Goal: Task Accomplishment & Management: Manage account settings

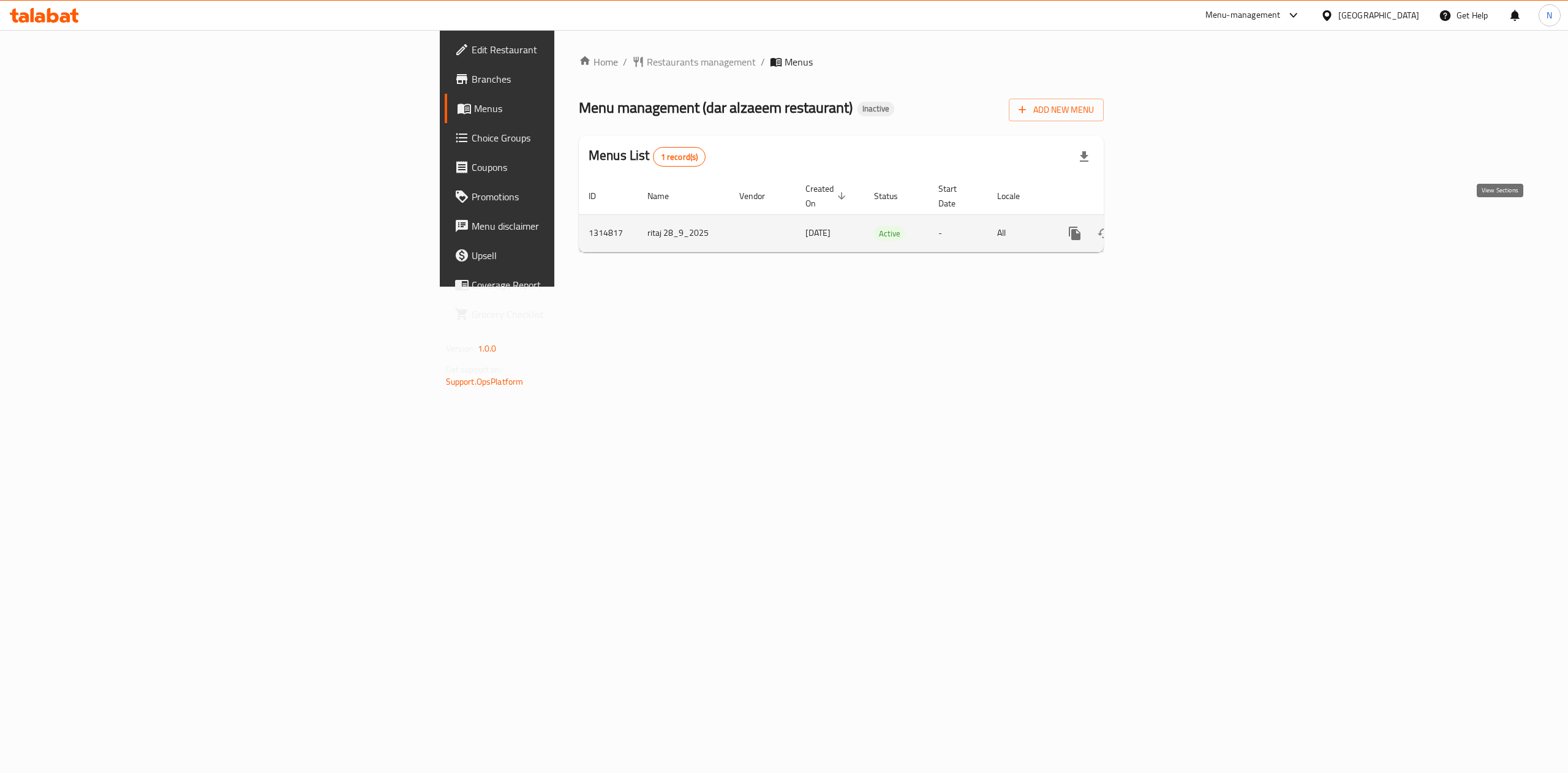
click at [1169, 228] on icon "enhanced table" at bounding box center [1163, 233] width 11 height 11
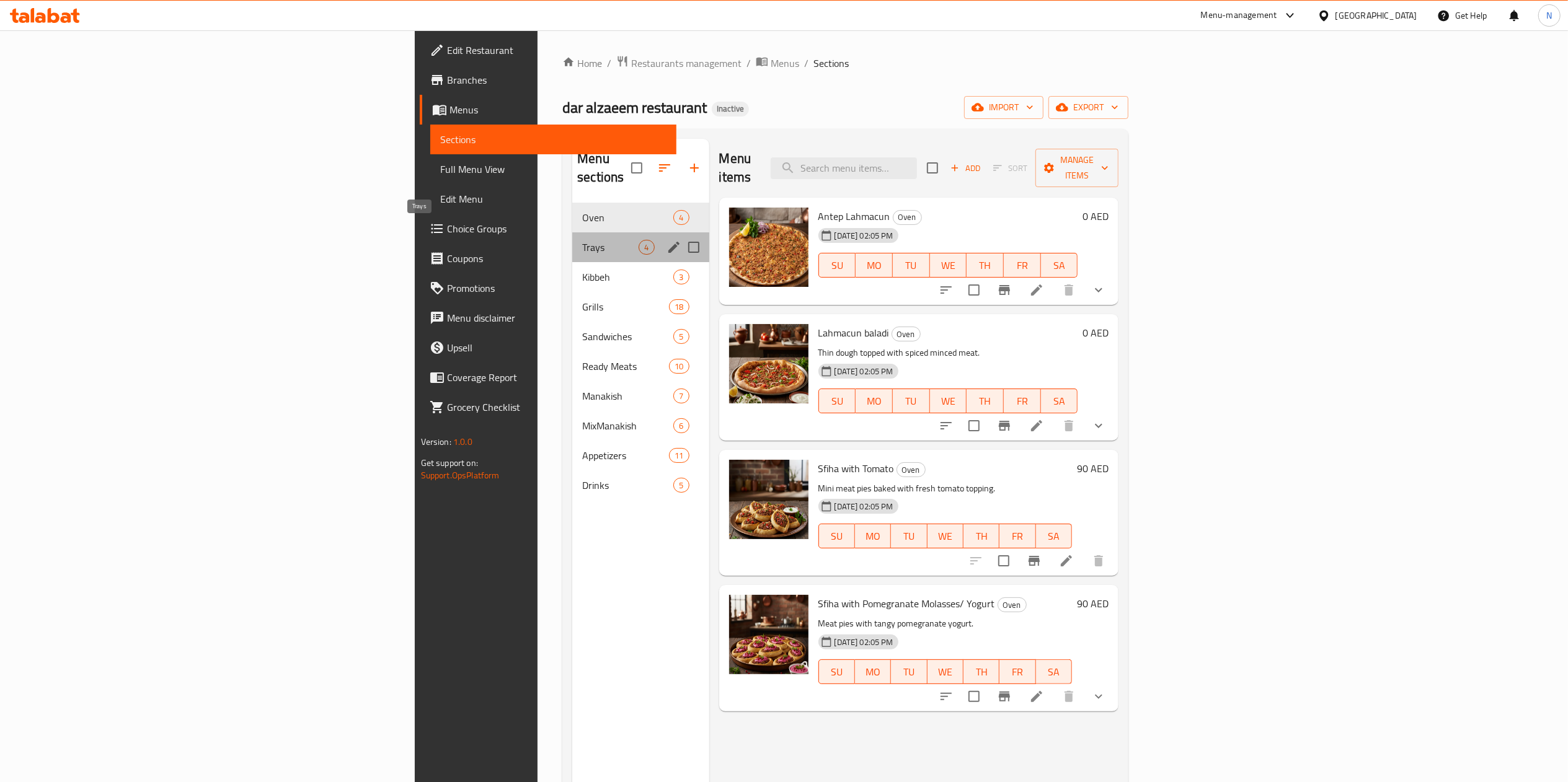
click at [583, 240] on span "Trays" at bounding box center [611, 247] width 57 height 15
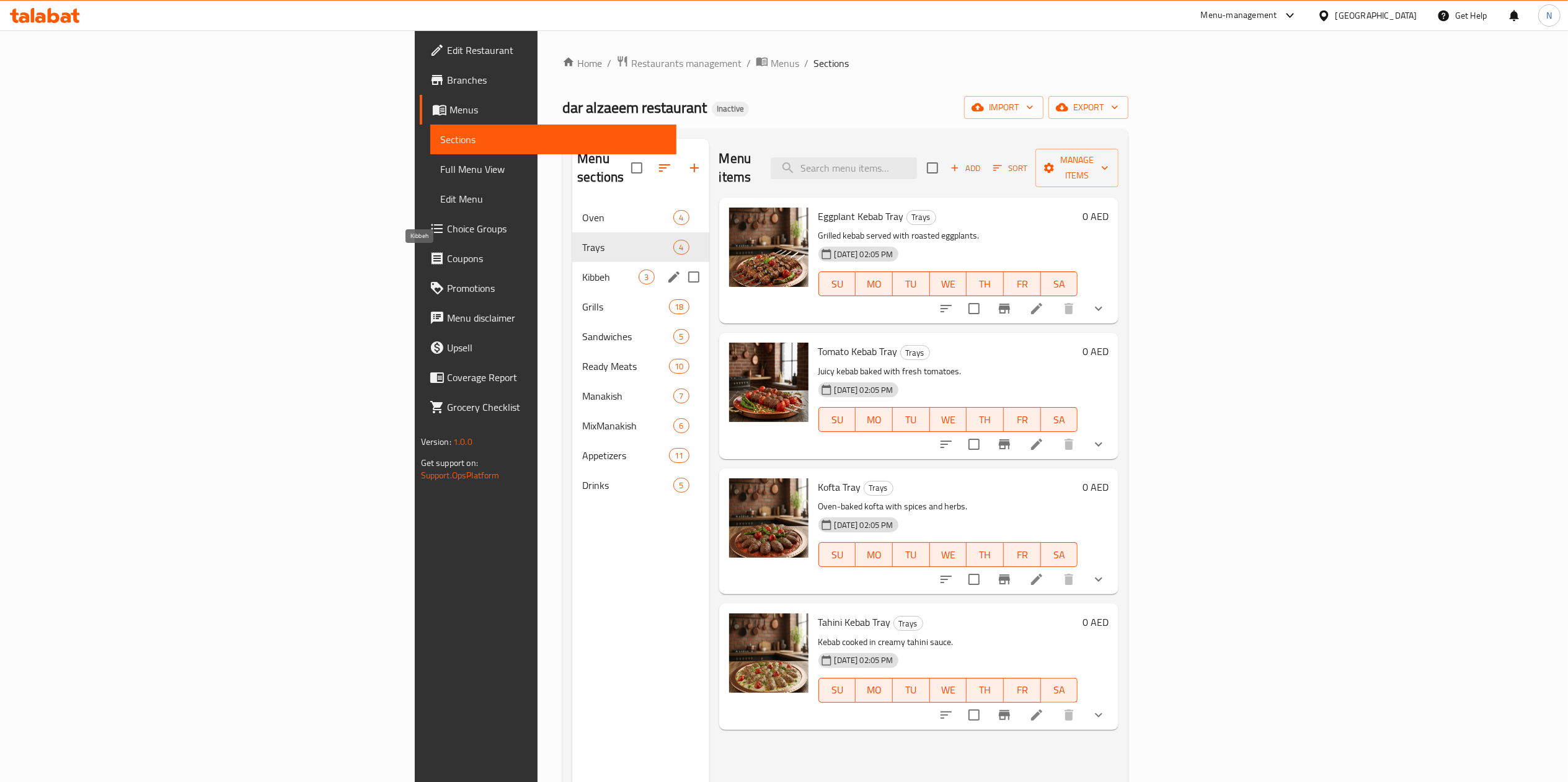
click at [583, 270] on span "Kibbeh" at bounding box center [611, 277] width 57 height 15
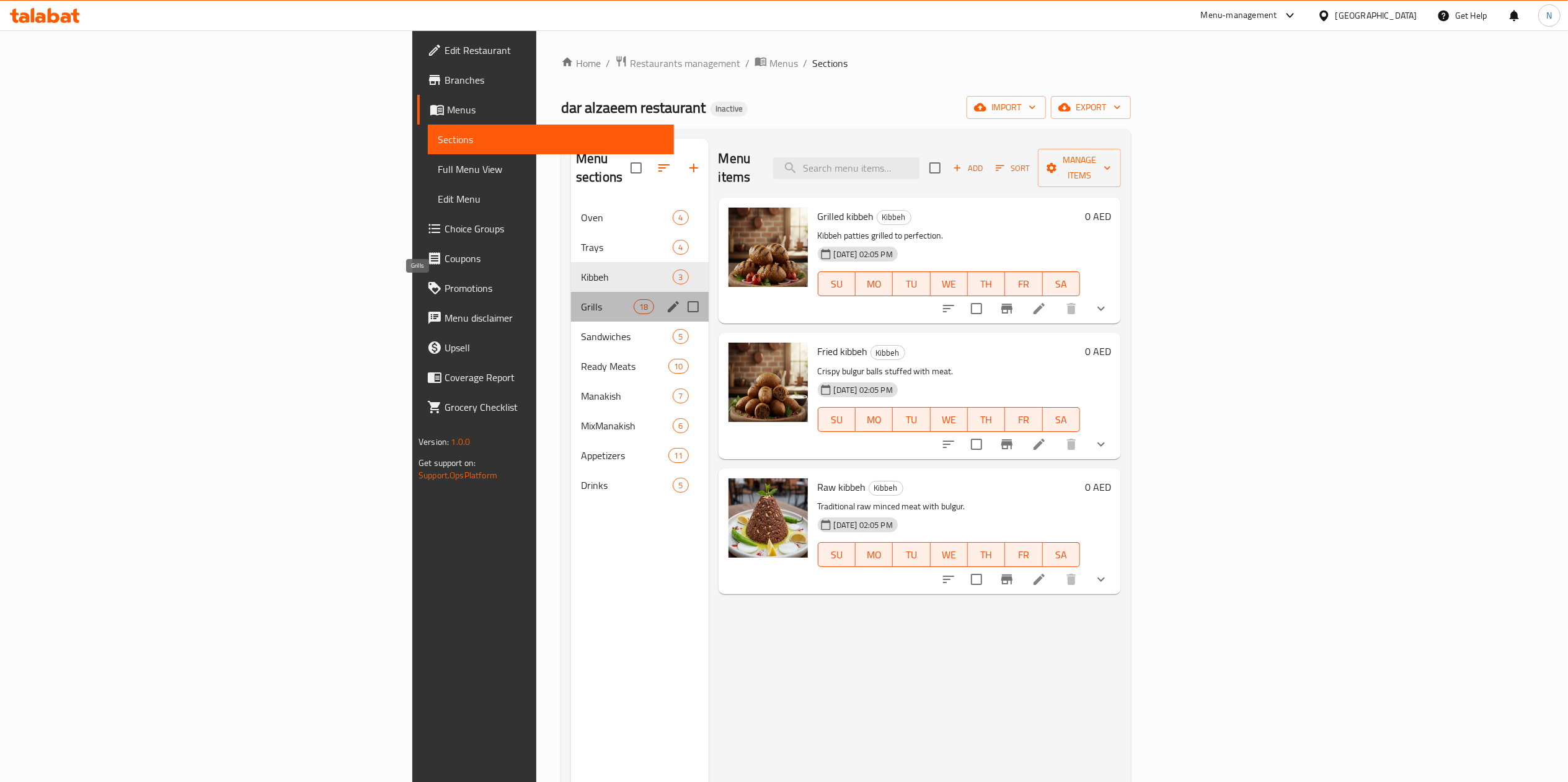
click at [581, 299] on span "Grills" at bounding box center [607, 307] width 52 height 15
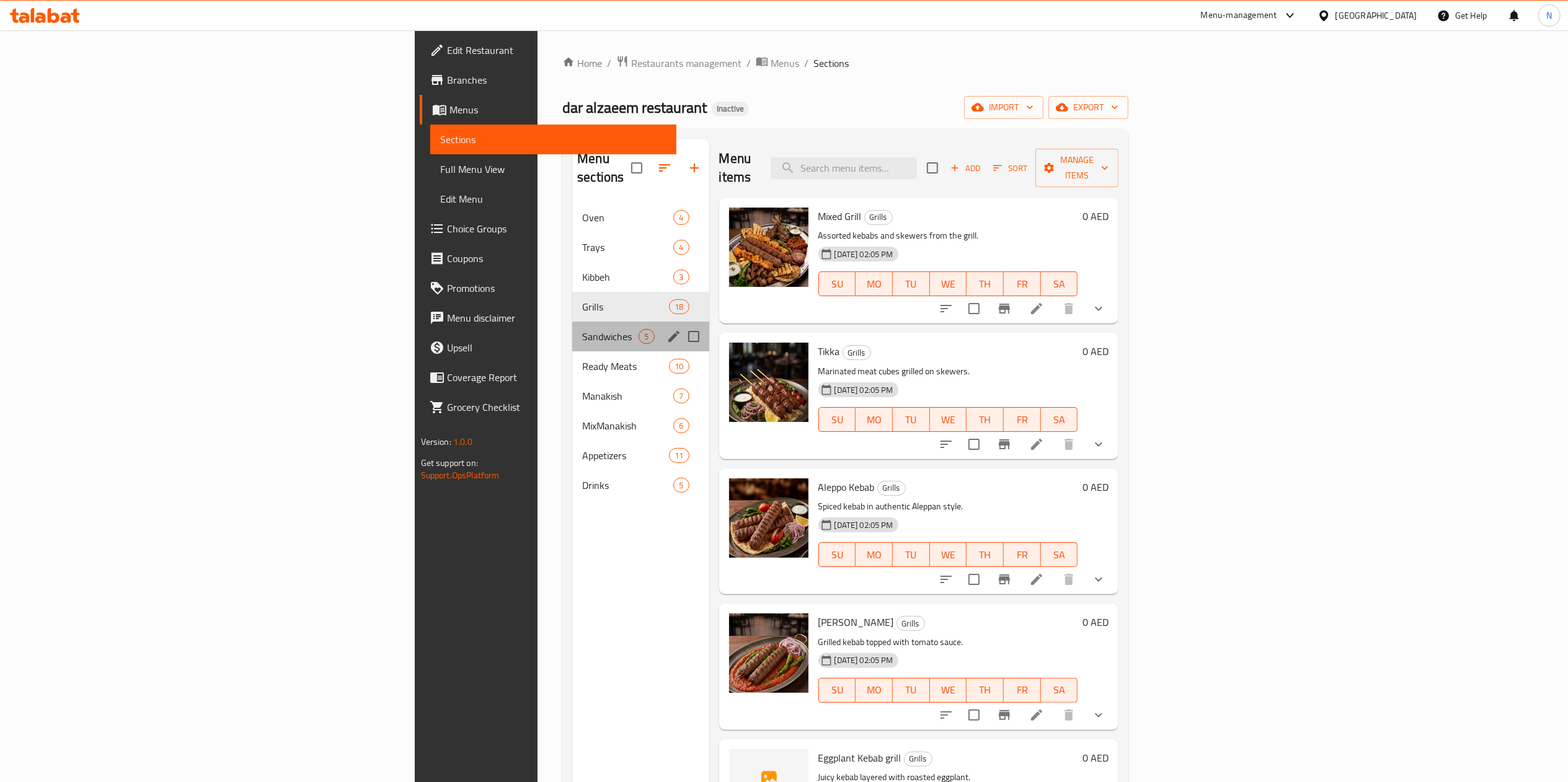
click at [572, 321] on div "Sandwiches 5" at bounding box center [640, 336] width 137 height 30
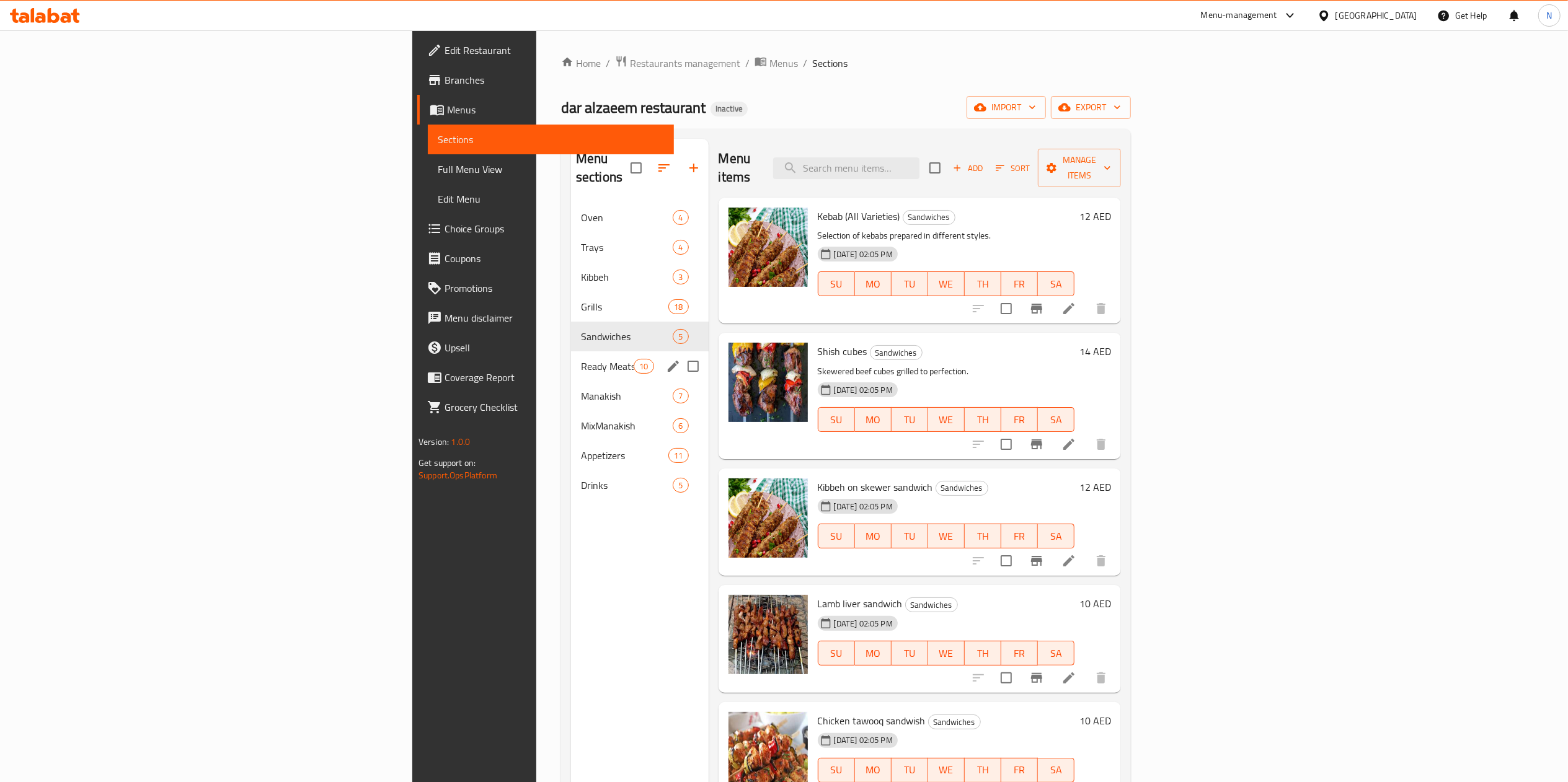
click at [571, 352] on div "Ready Meats 10" at bounding box center [640, 366] width 138 height 30
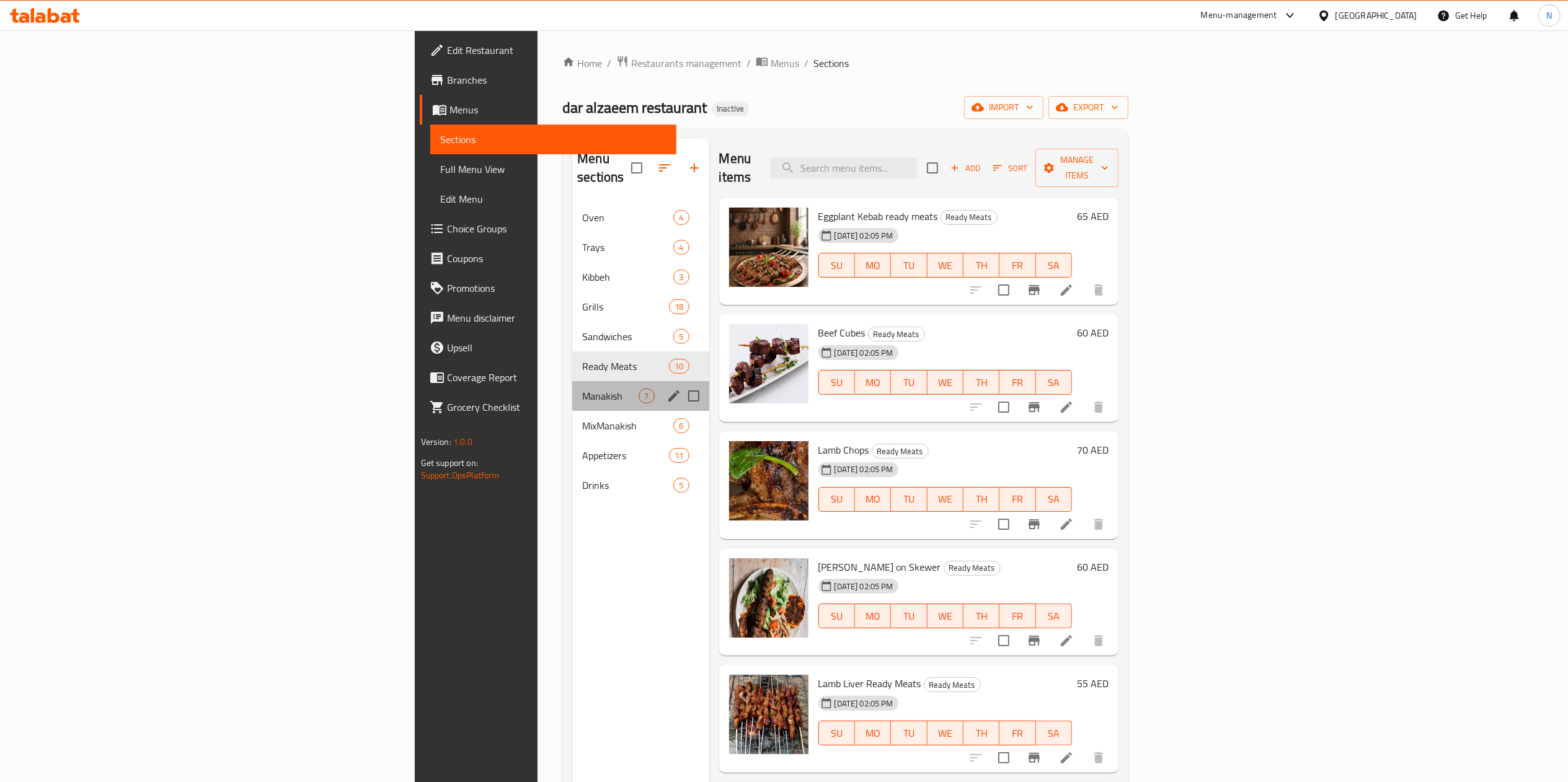
click at [572, 381] on div "Manakish 7" at bounding box center [640, 396] width 137 height 30
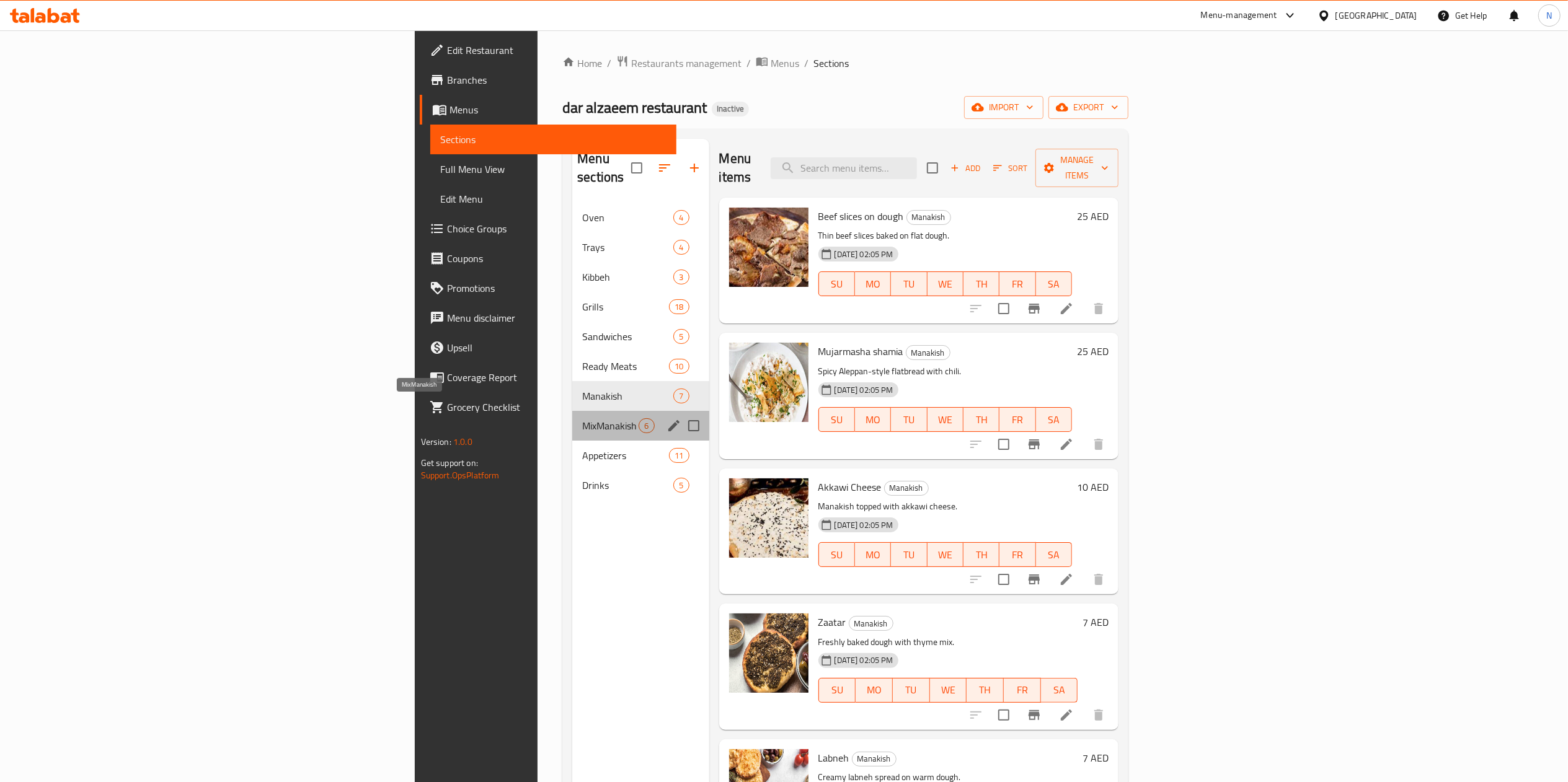
click at [583, 418] on span "MixManakish" at bounding box center [611, 426] width 57 height 15
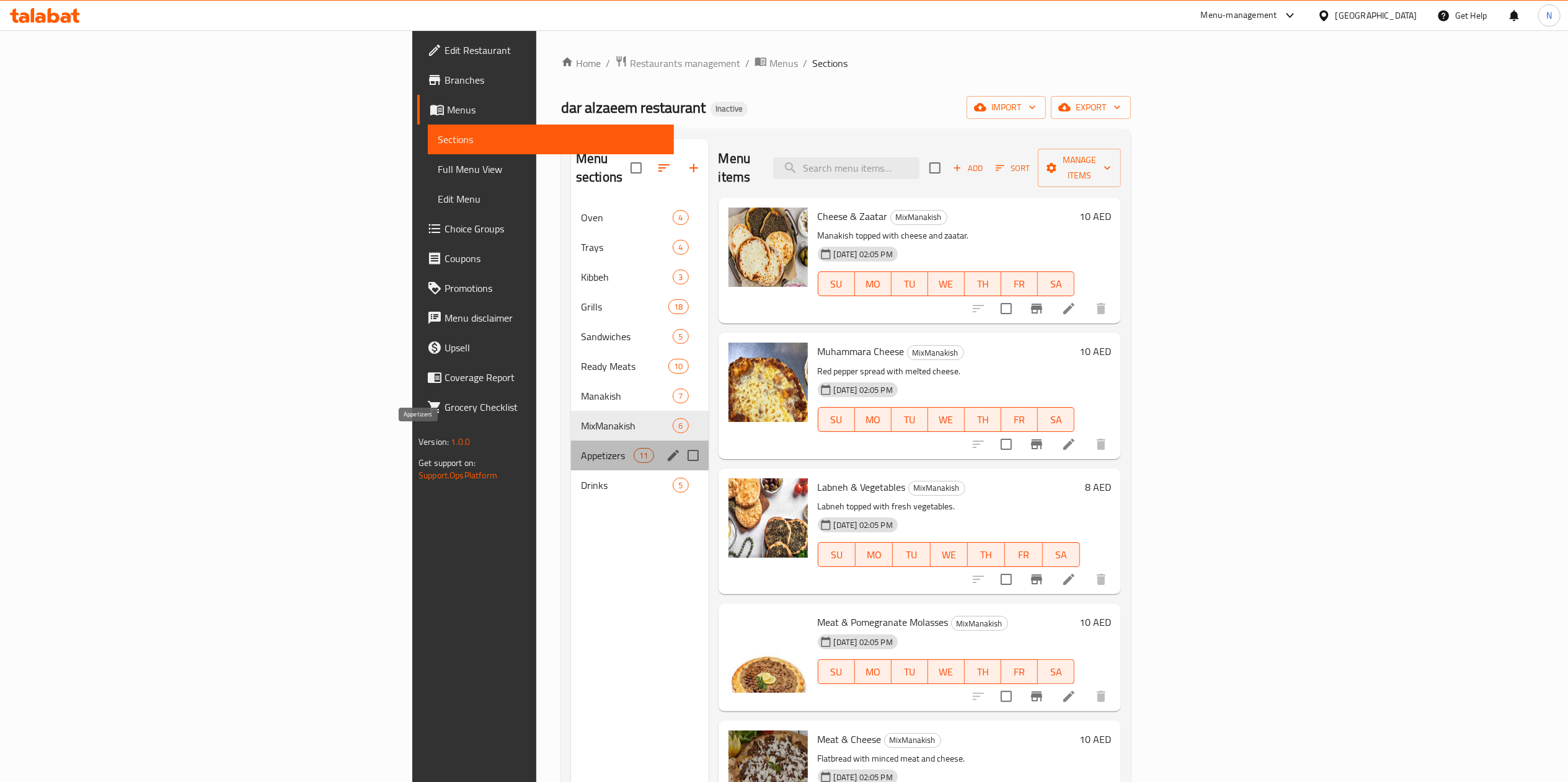
click at [581, 448] on span "Appetizers" at bounding box center [607, 455] width 52 height 15
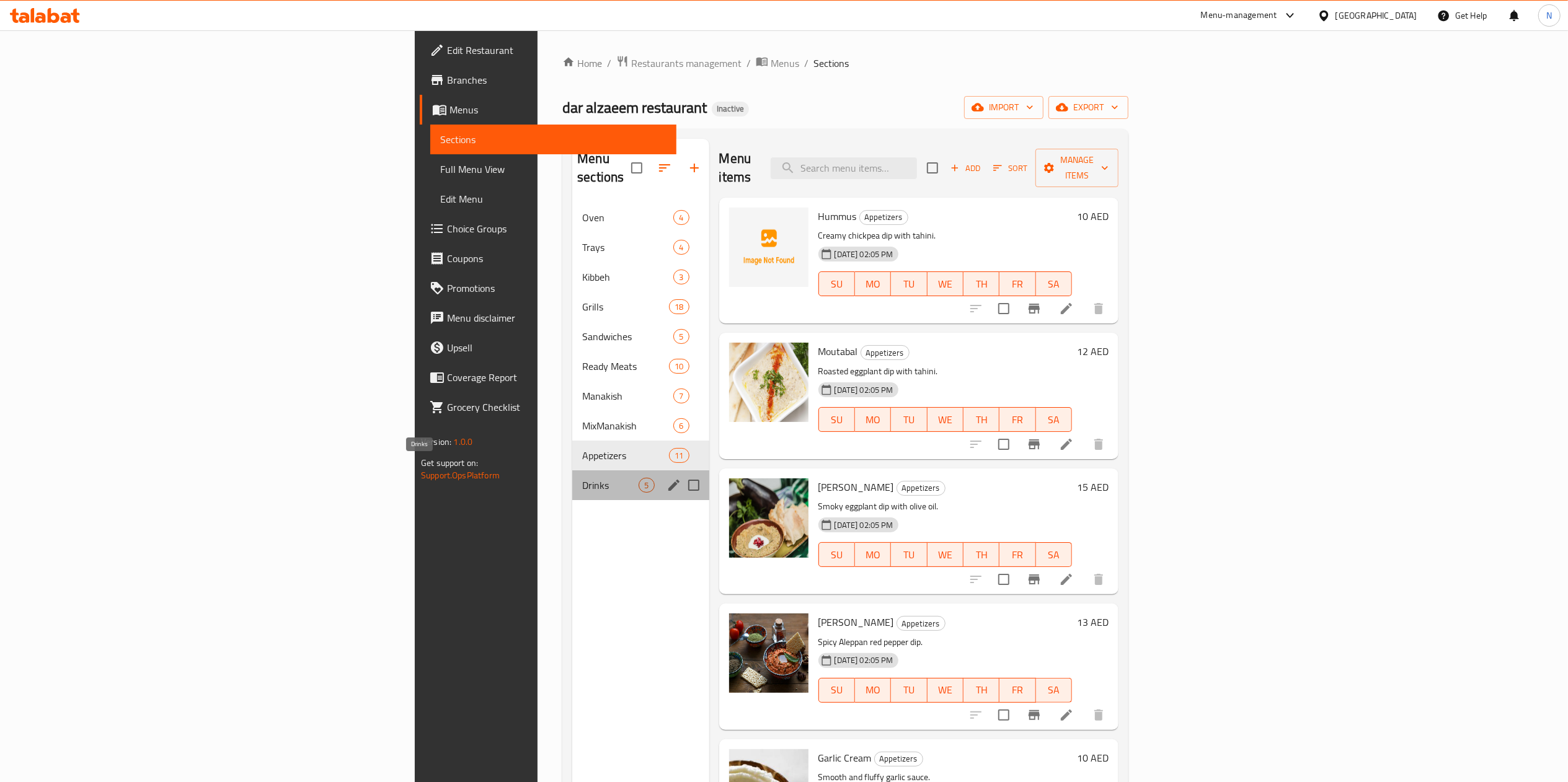
click at [583, 478] on span "Drinks" at bounding box center [611, 485] width 57 height 15
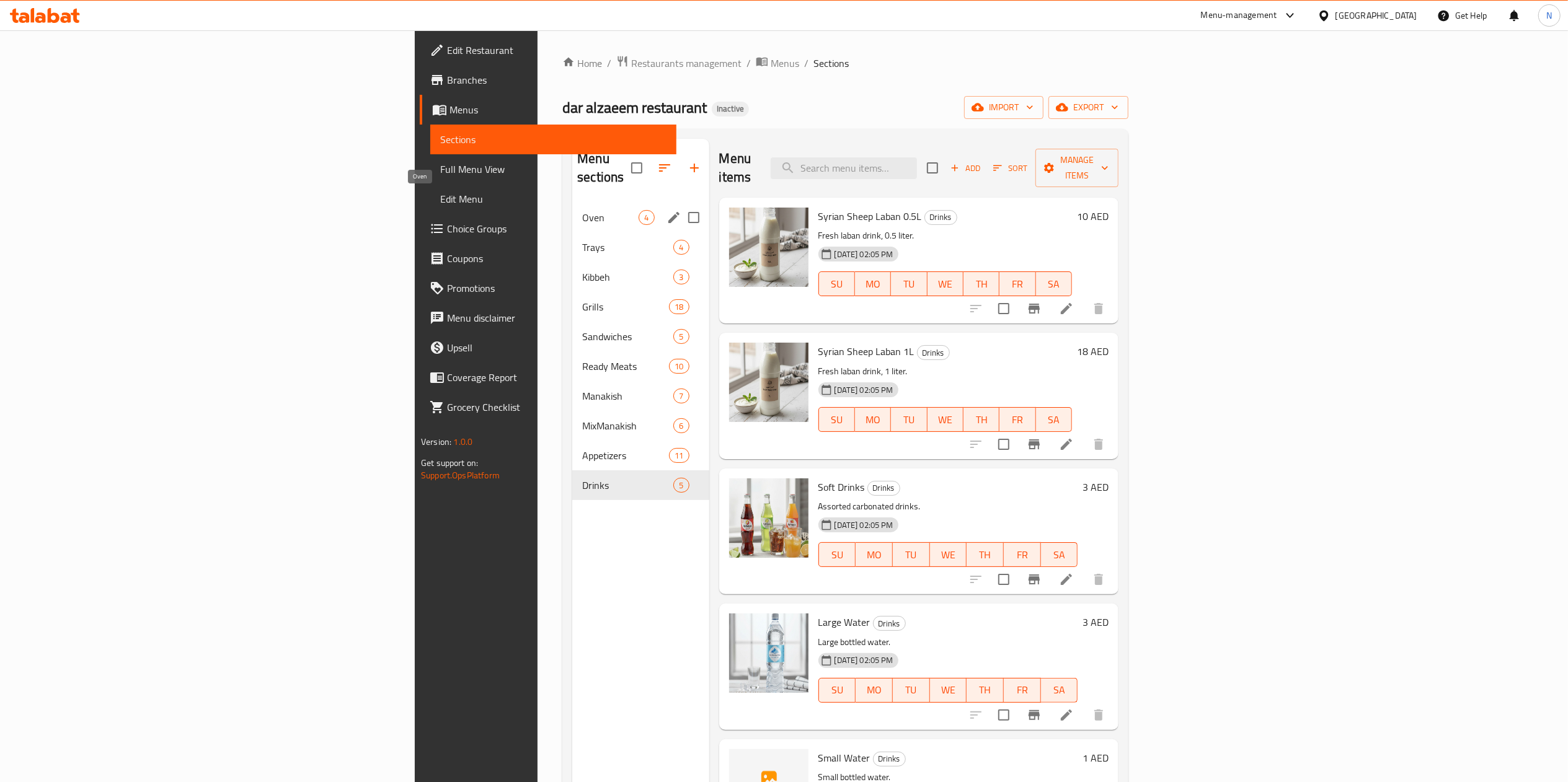
click at [583, 210] on span "Oven" at bounding box center [611, 217] width 57 height 15
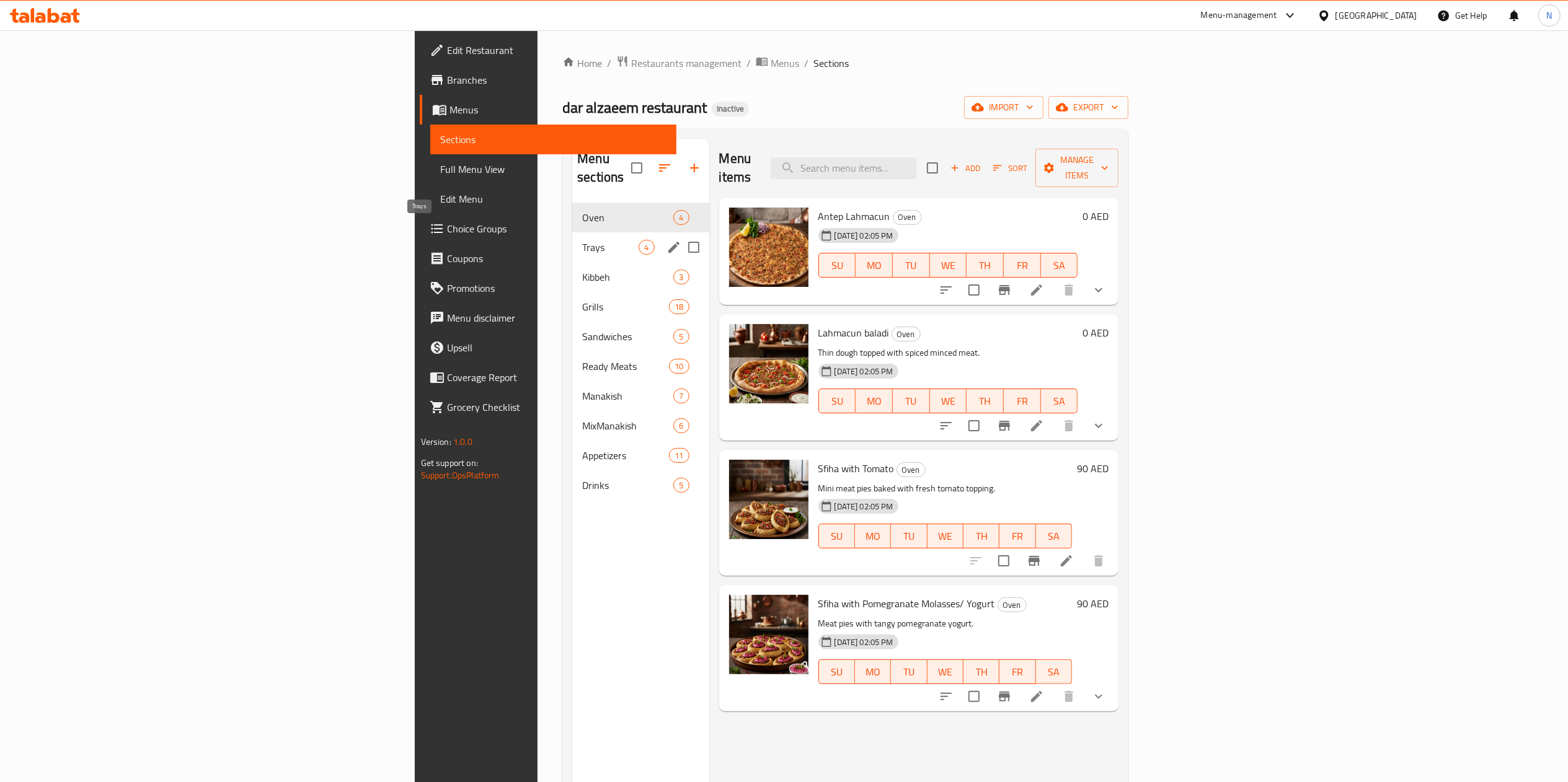
click at [583, 240] on span "Trays" at bounding box center [611, 247] width 57 height 15
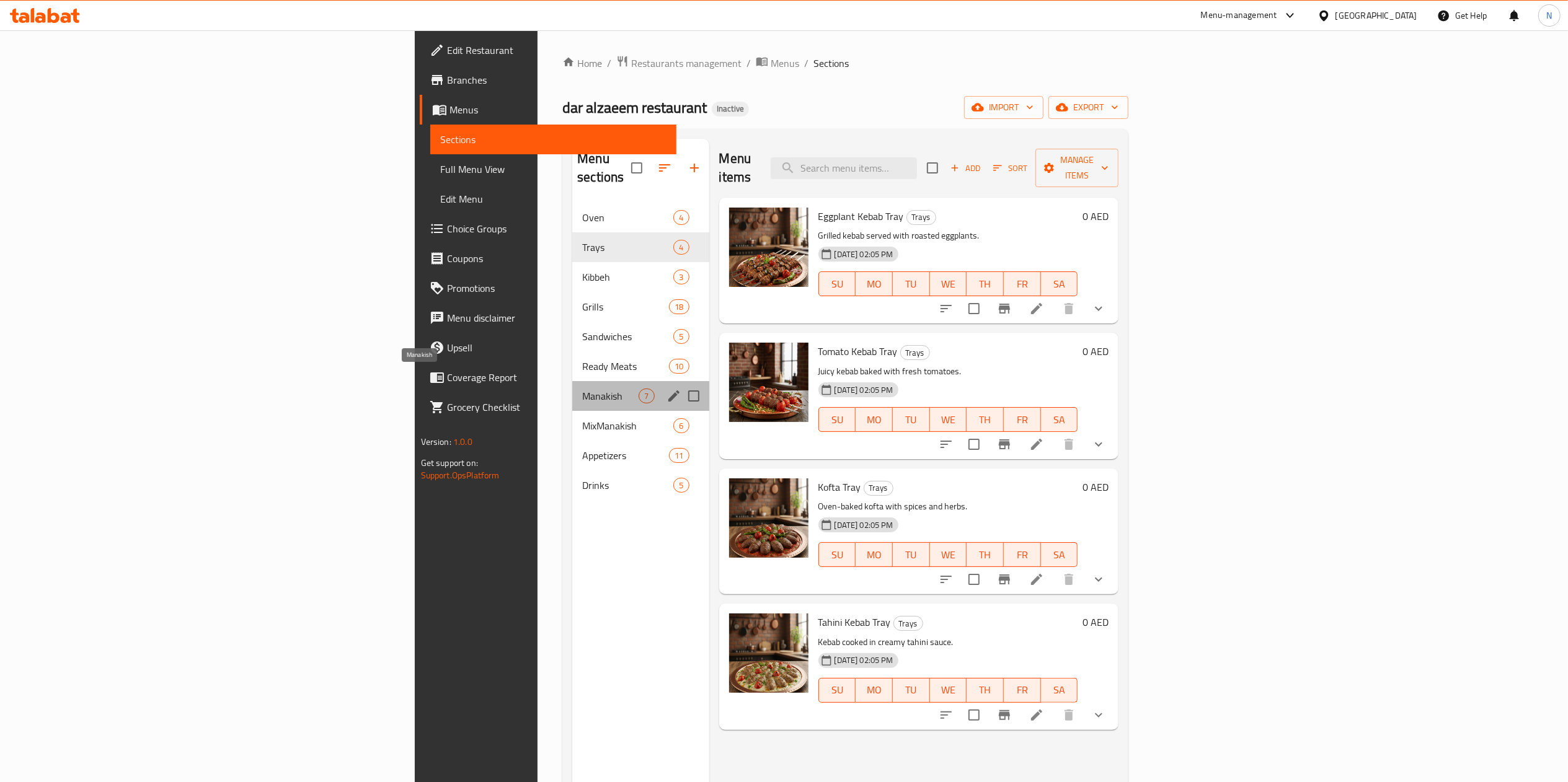
click at [583, 389] on span "Manakish" at bounding box center [611, 396] width 57 height 15
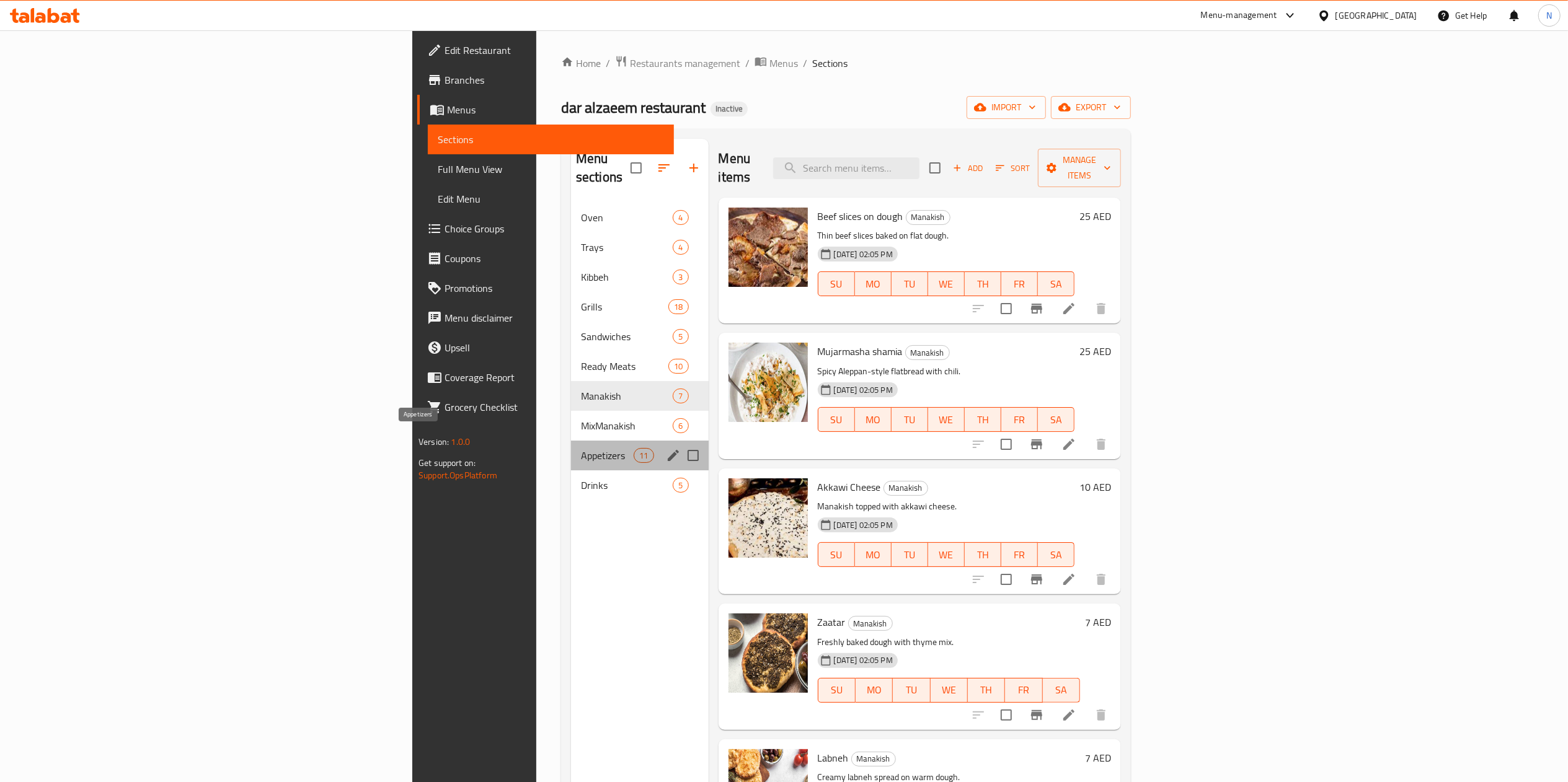
click at [581, 448] on span "Appetizers" at bounding box center [607, 455] width 52 height 15
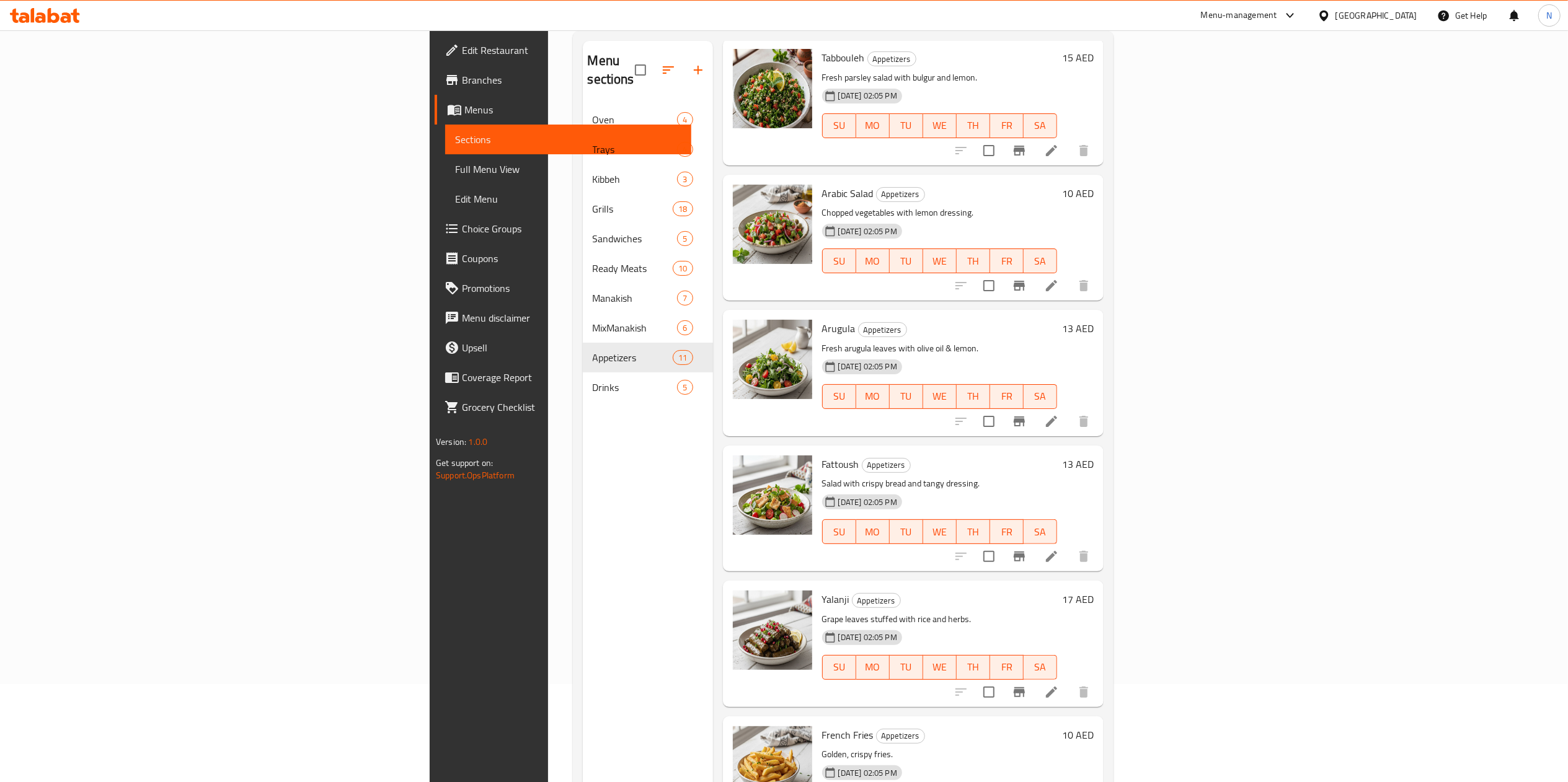
scroll to position [174, 0]
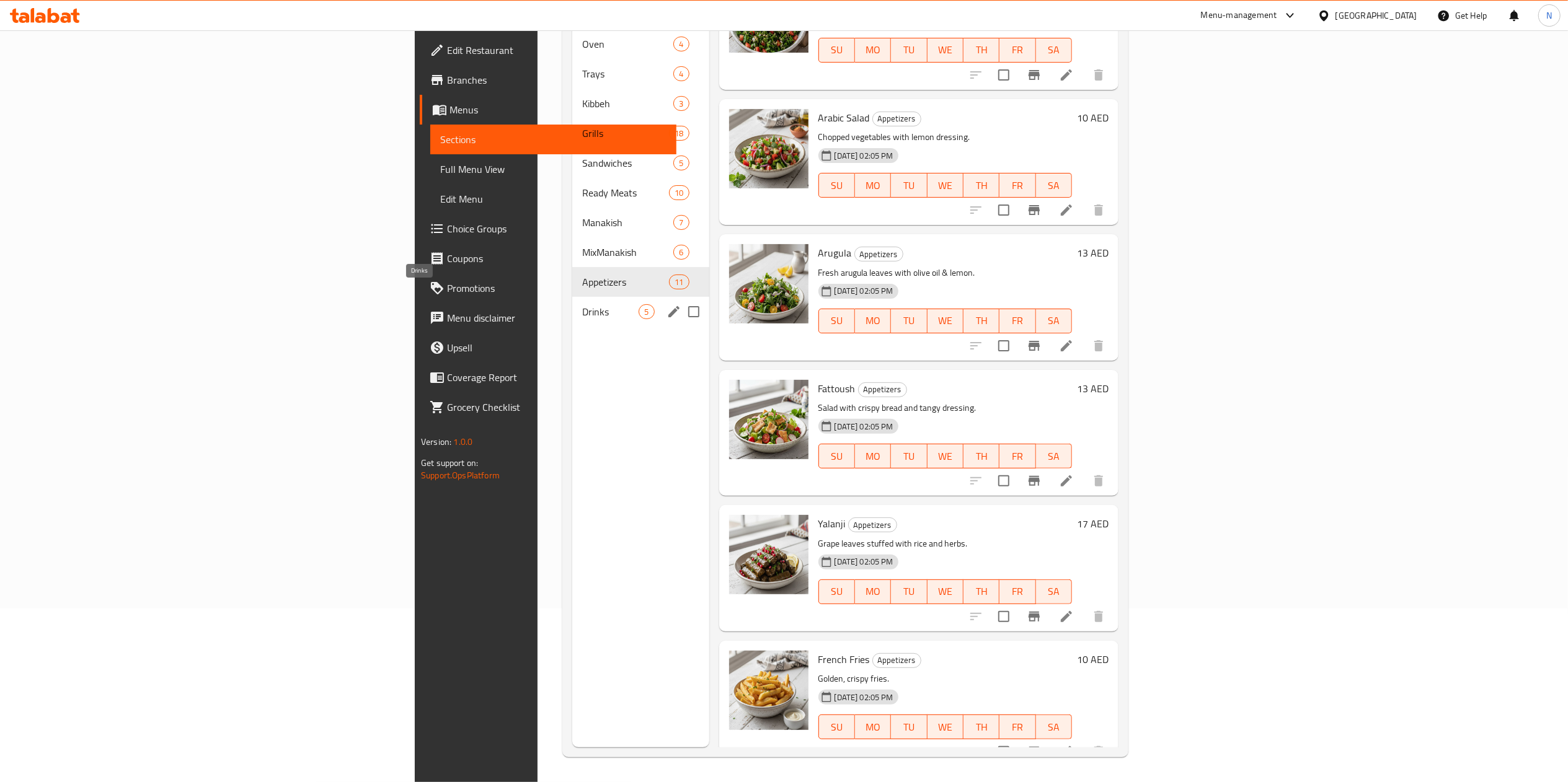
click at [583, 305] on span "Drinks" at bounding box center [611, 312] width 57 height 15
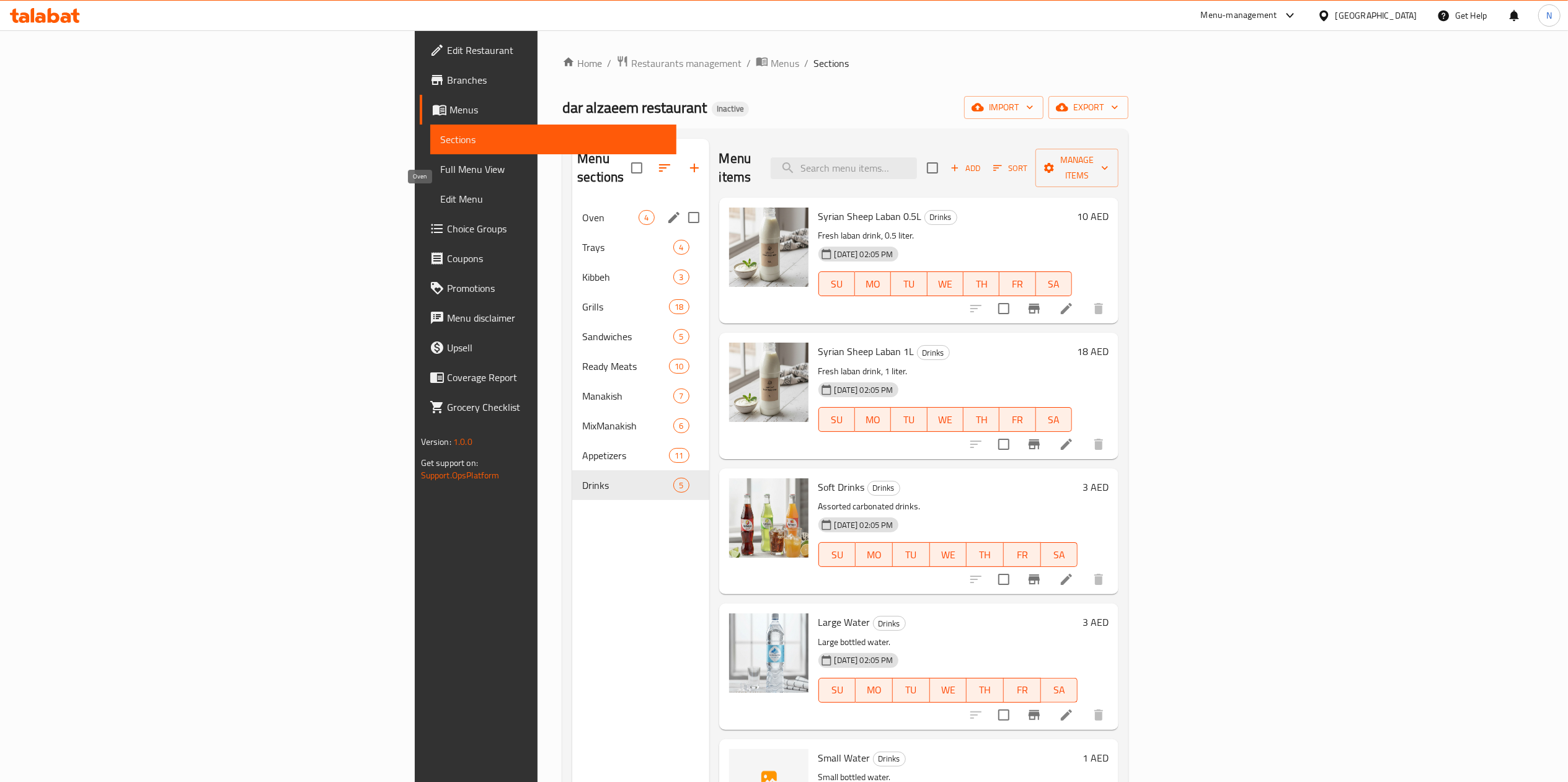
click at [583, 210] on span "Oven" at bounding box center [611, 217] width 57 height 15
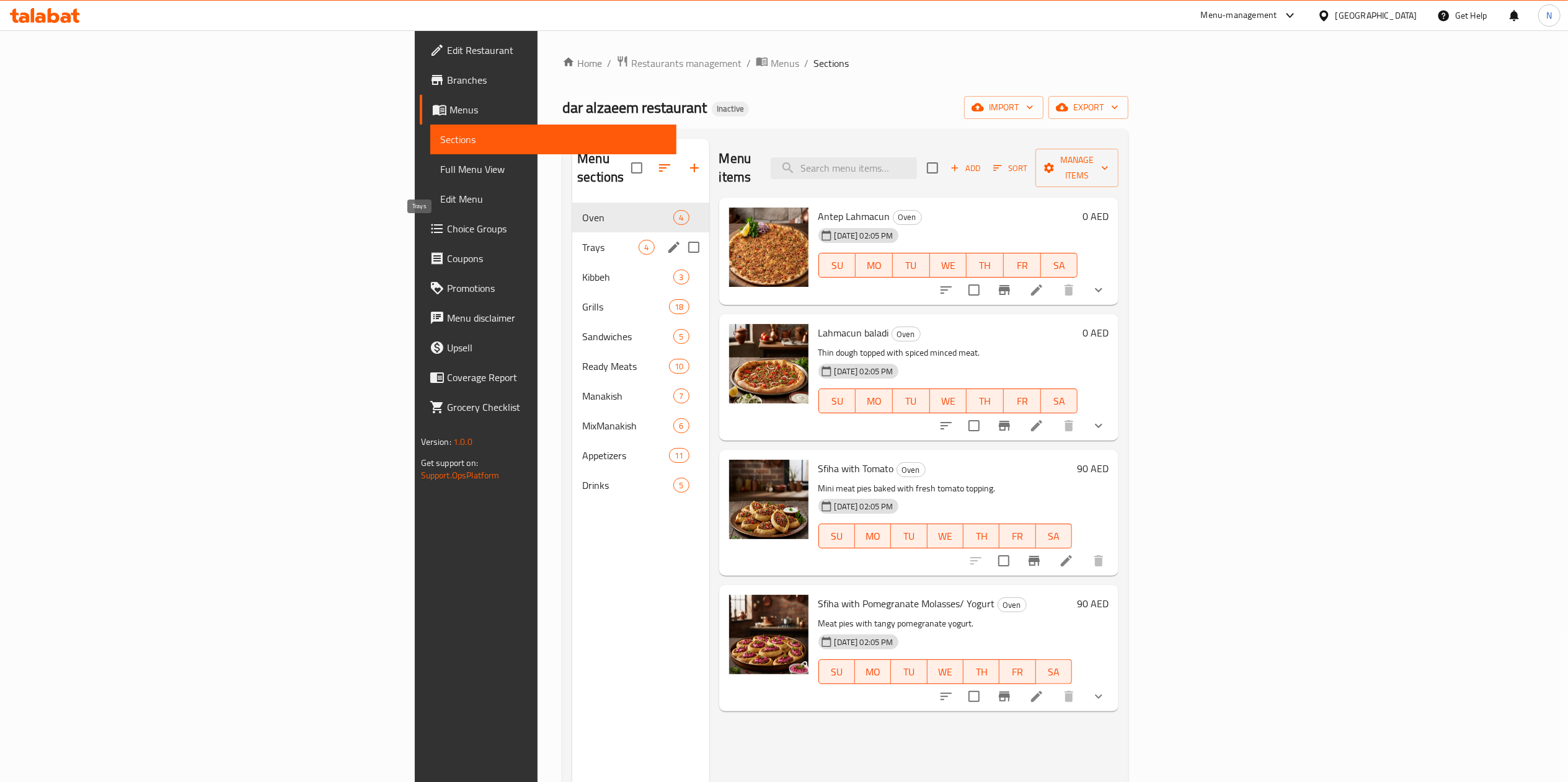
click at [583, 240] on span "Trays" at bounding box center [611, 247] width 57 height 15
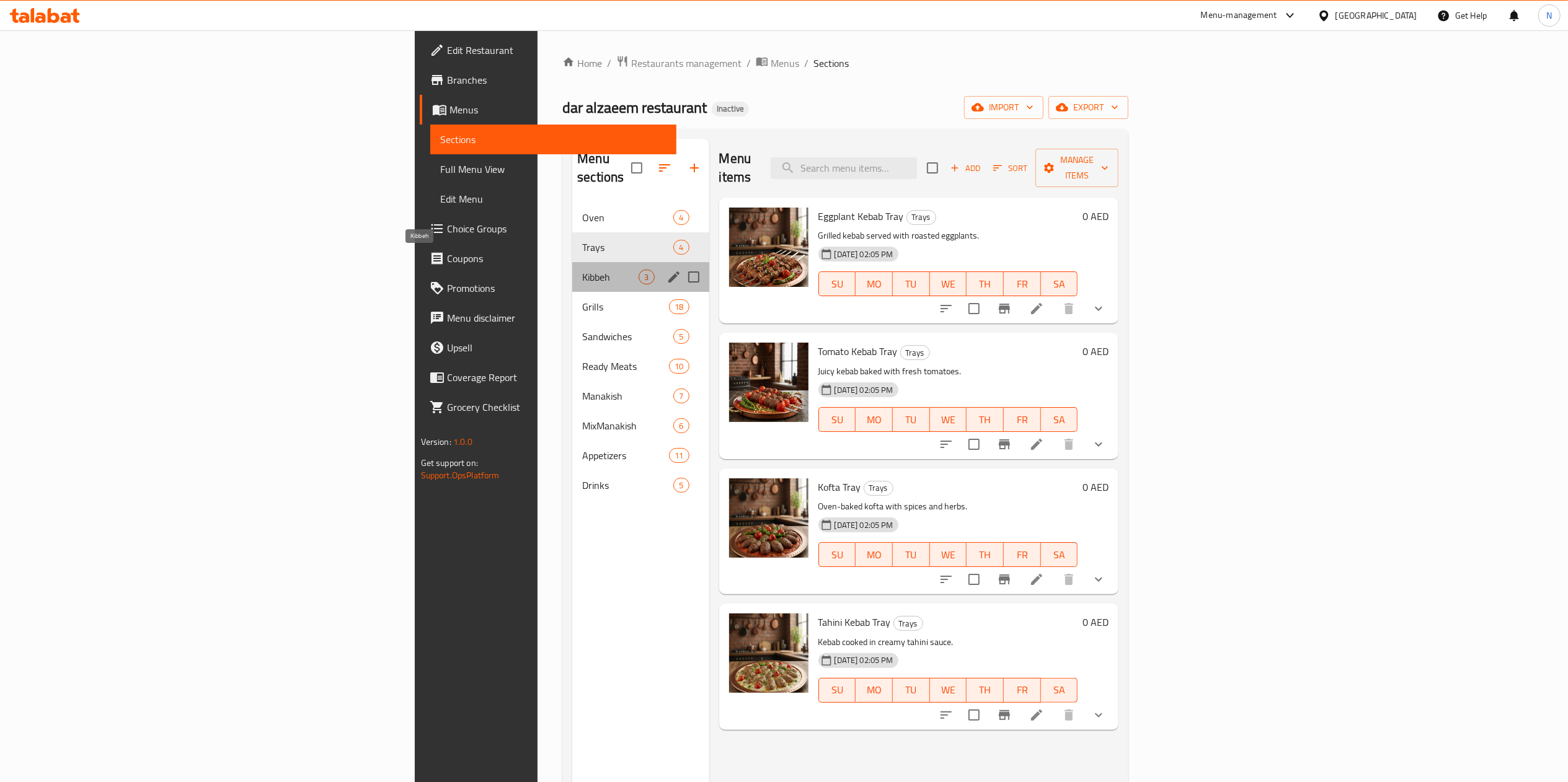
click at [583, 270] on span "Kibbeh" at bounding box center [611, 277] width 57 height 15
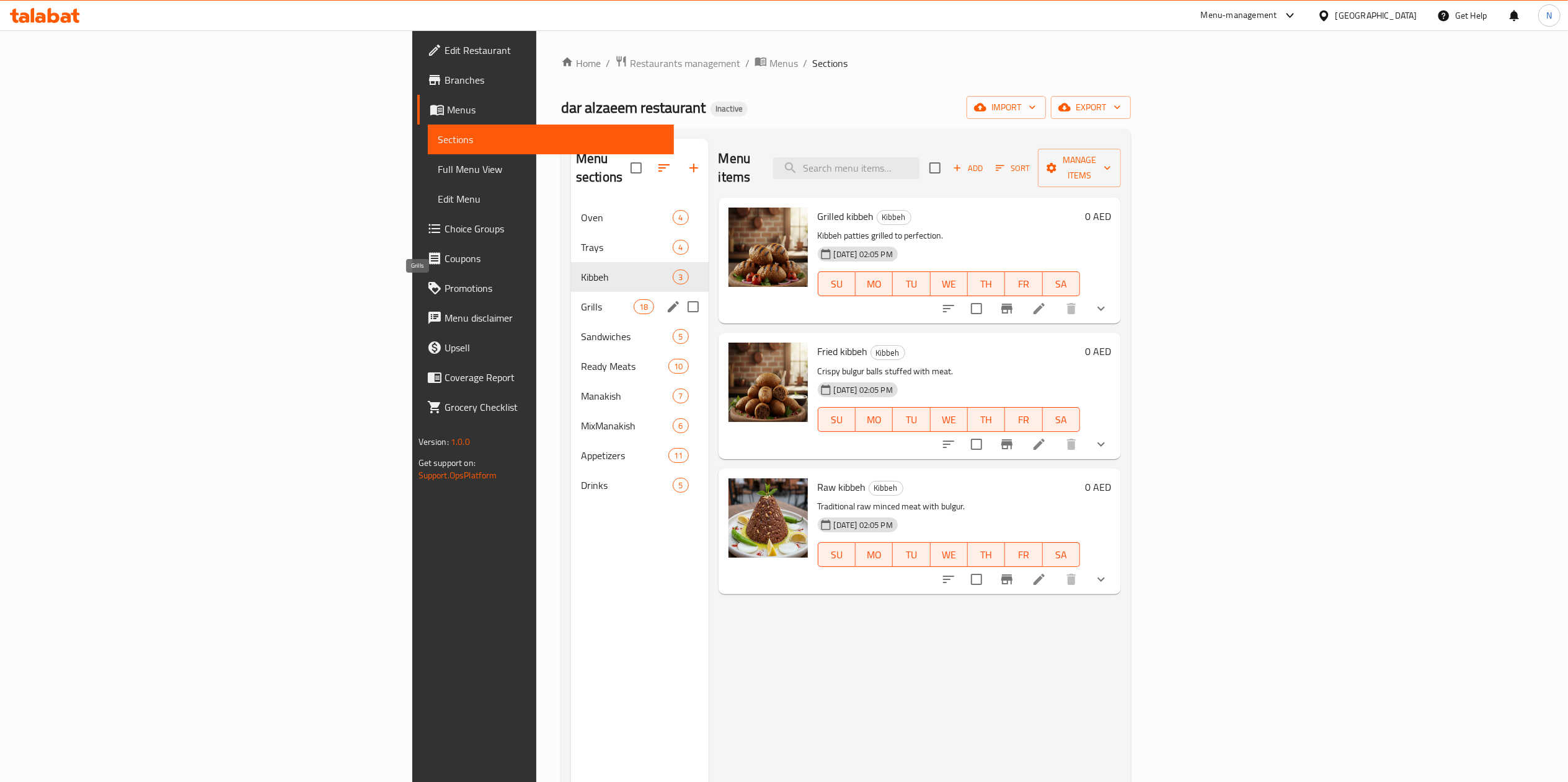
click at [581, 299] on span "Grills" at bounding box center [607, 307] width 52 height 15
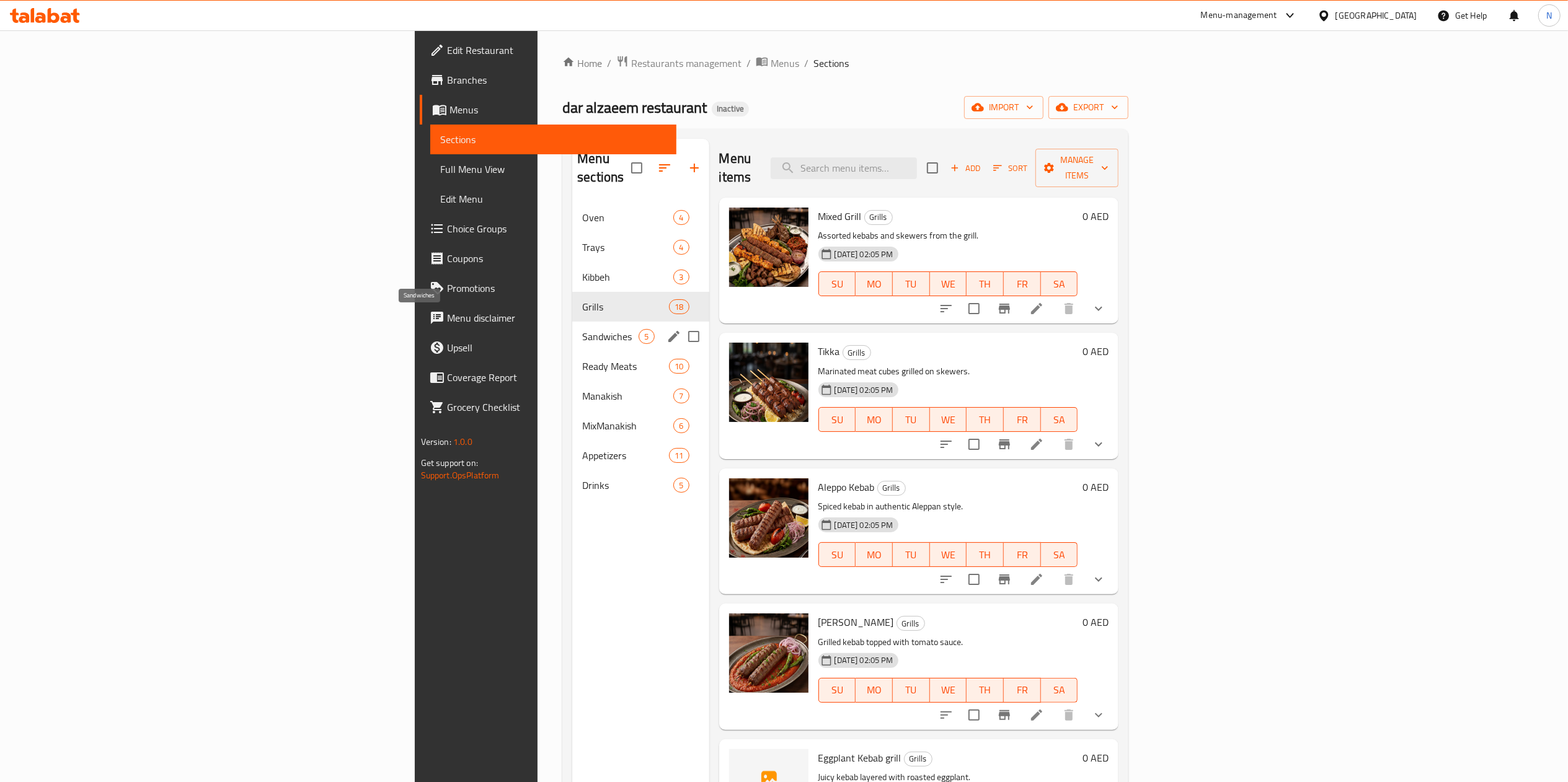
click at [583, 329] on span "Sandwiches" at bounding box center [611, 336] width 57 height 15
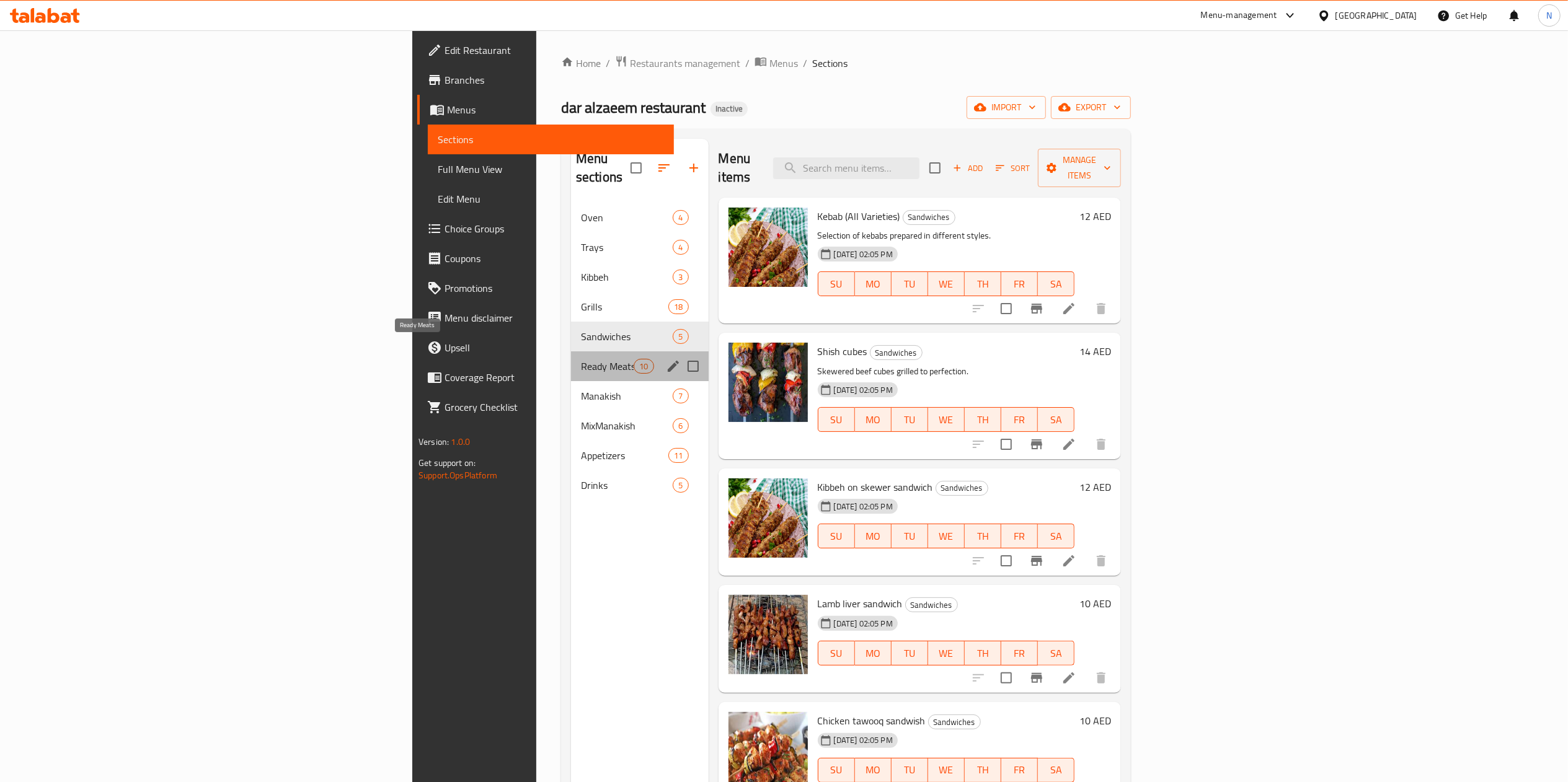
click at [581, 359] on span "Ready Meats" at bounding box center [607, 366] width 52 height 15
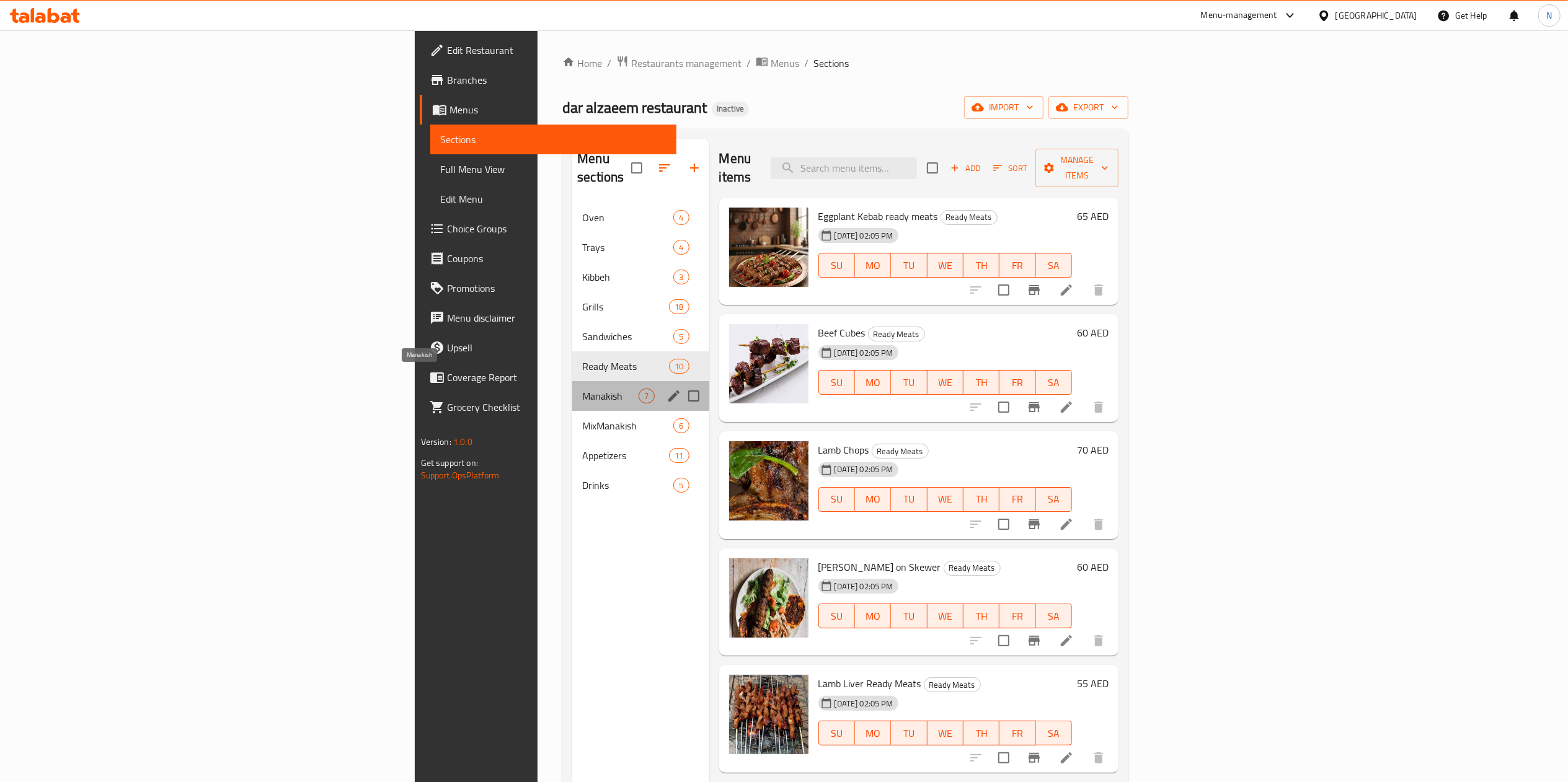
click at [583, 389] on span "Manakish" at bounding box center [611, 396] width 57 height 15
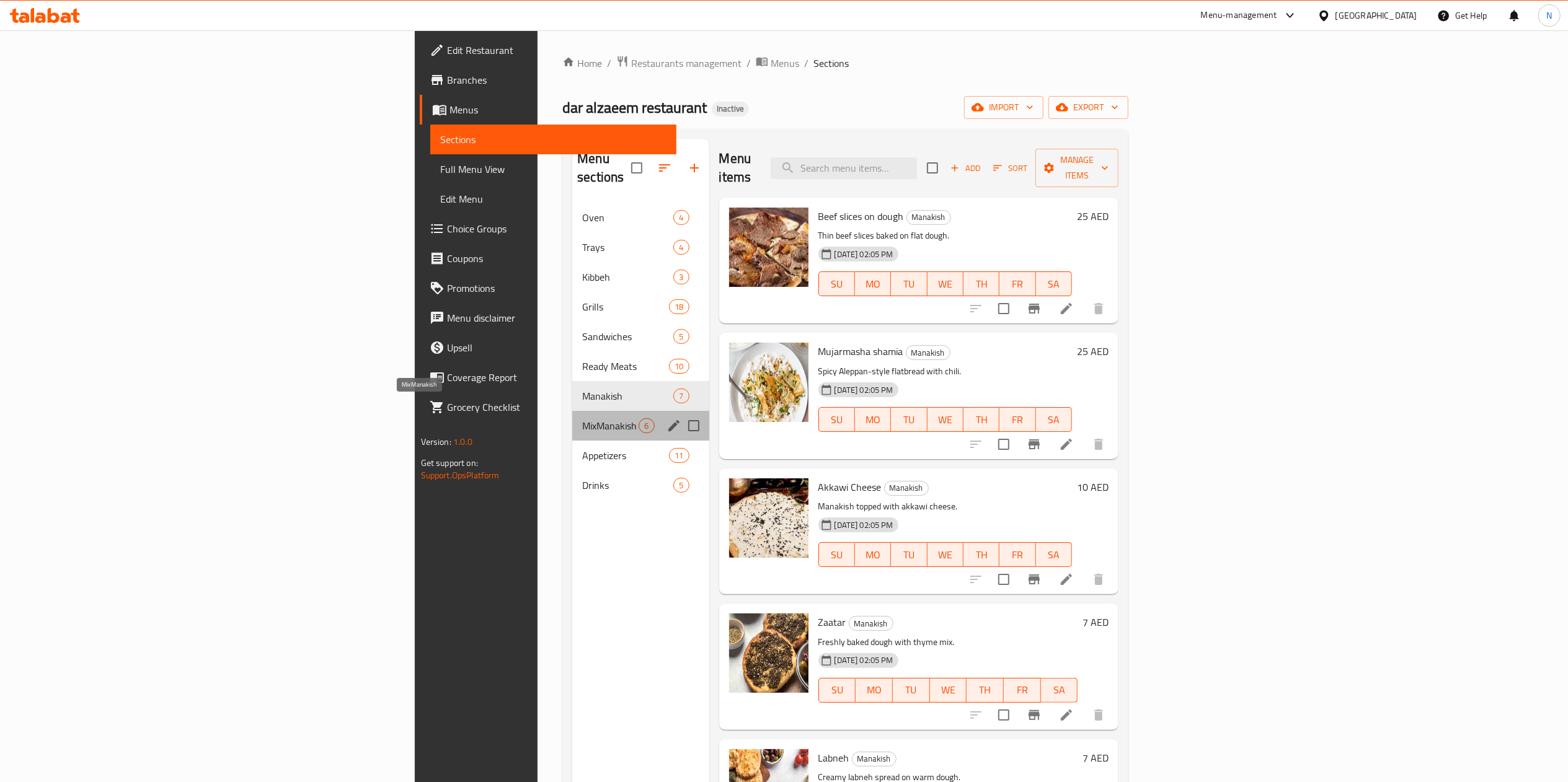
click at [583, 418] on span "MixManakish" at bounding box center [611, 426] width 57 height 15
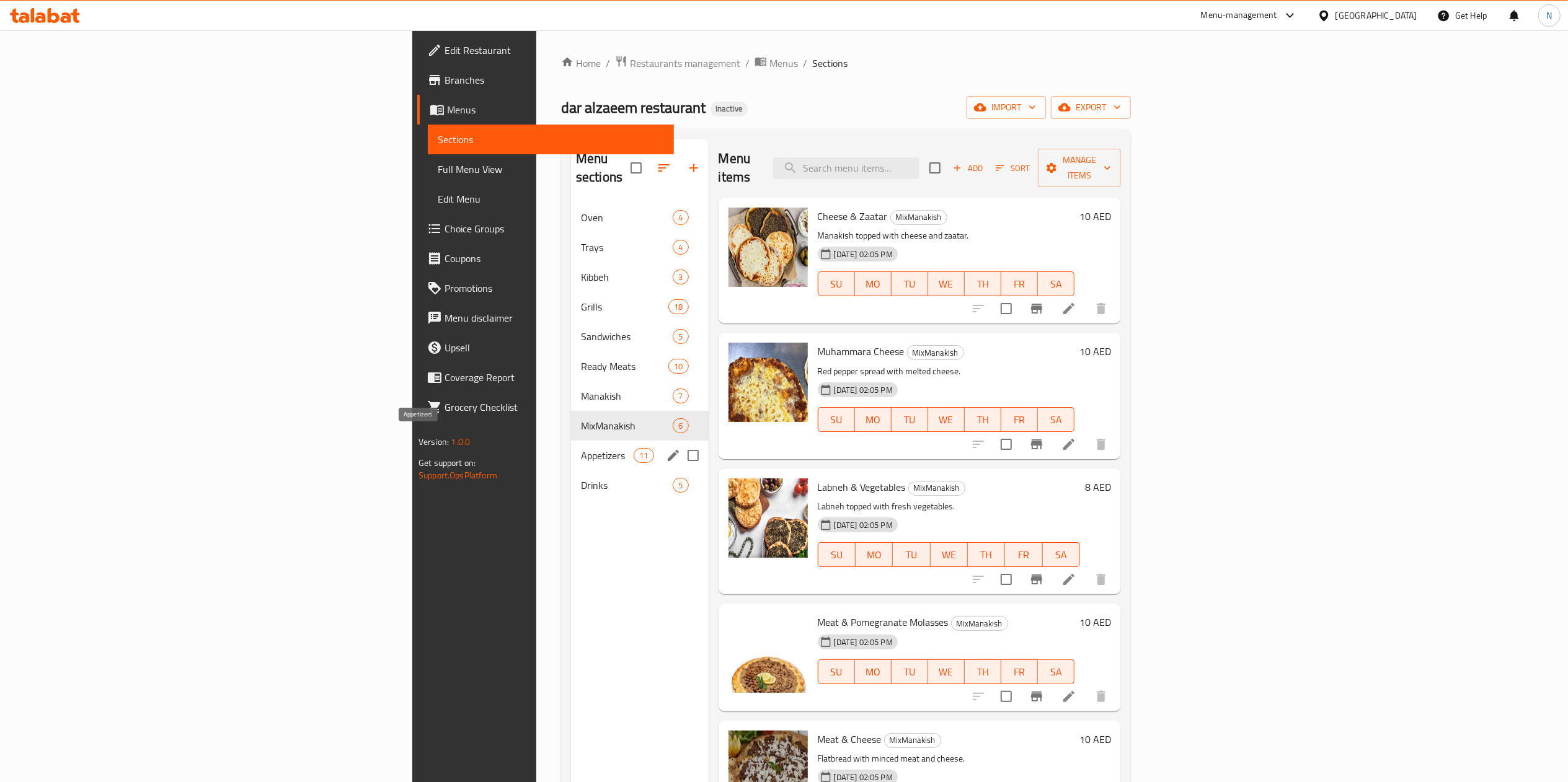
click at [581, 448] on span "Appetizers" at bounding box center [607, 455] width 52 height 15
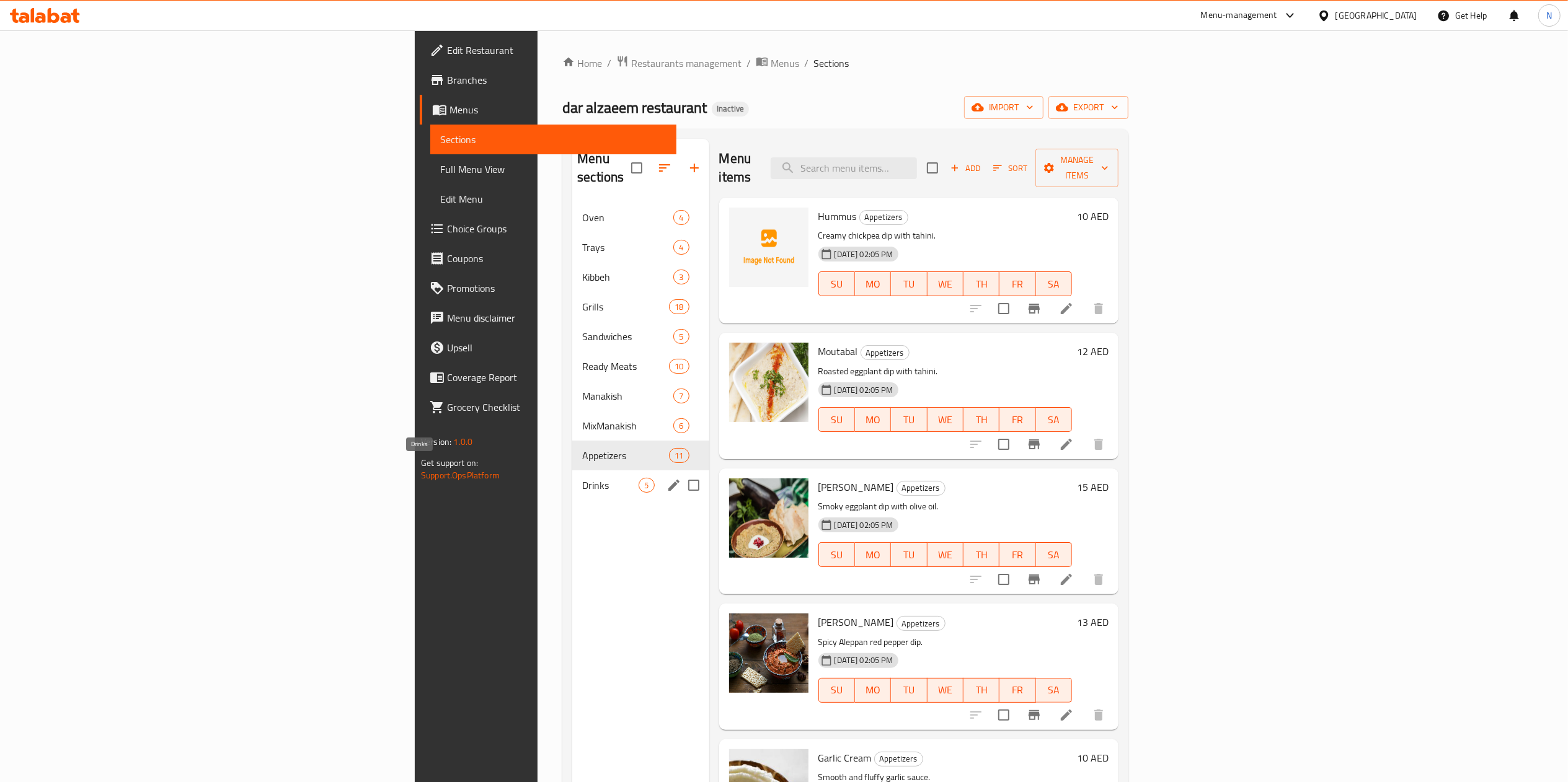
click at [583, 478] on span "Drinks" at bounding box center [611, 485] width 57 height 15
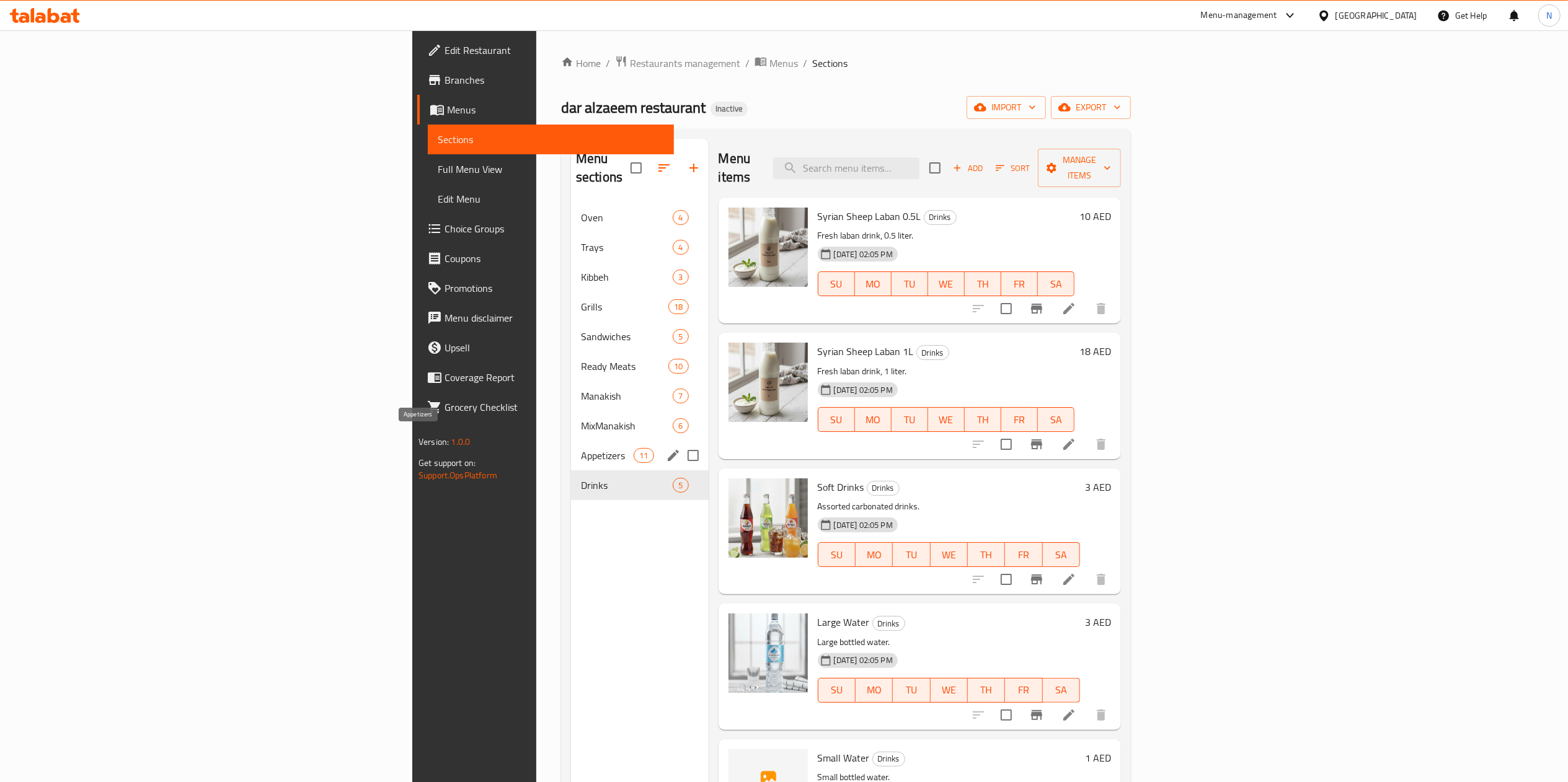
click at [581, 448] on span "Appetizers" at bounding box center [607, 455] width 52 height 15
